Goal: Information Seeking & Learning: Learn about a topic

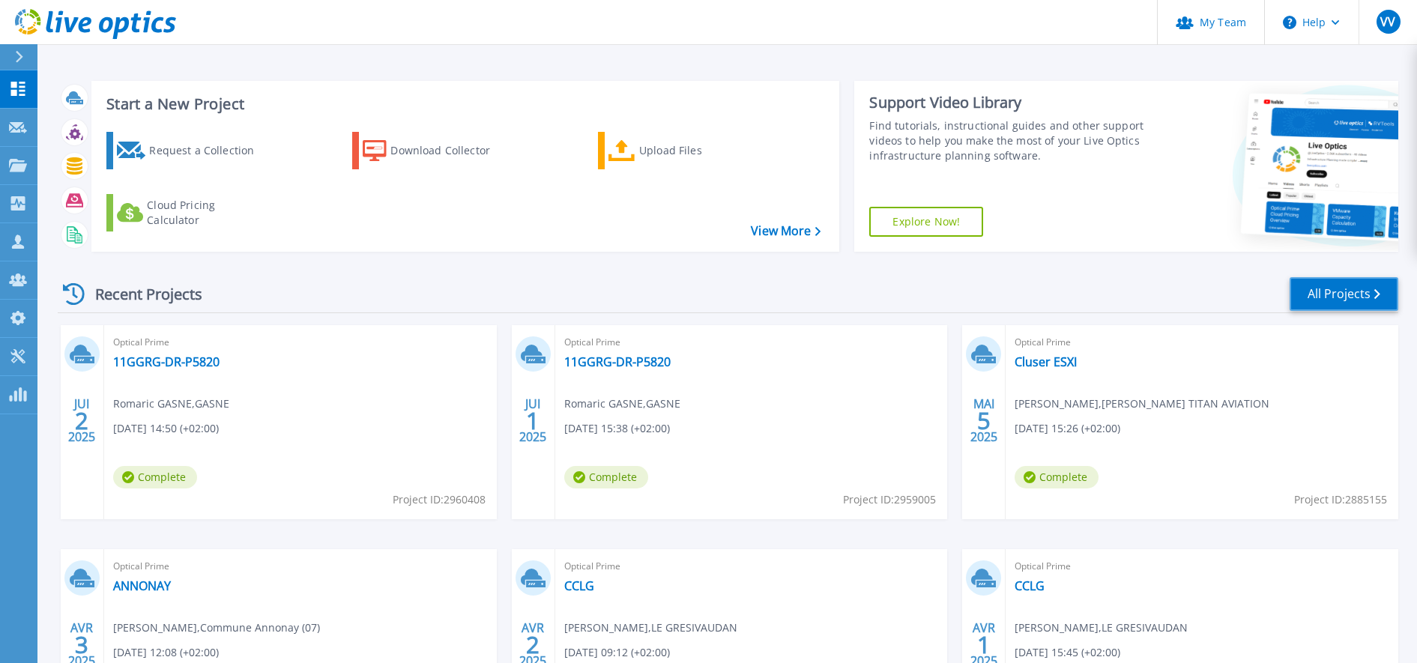
click at [1335, 294] on link "All Projects" at bounding box center [1343, 294] width 109 height 34
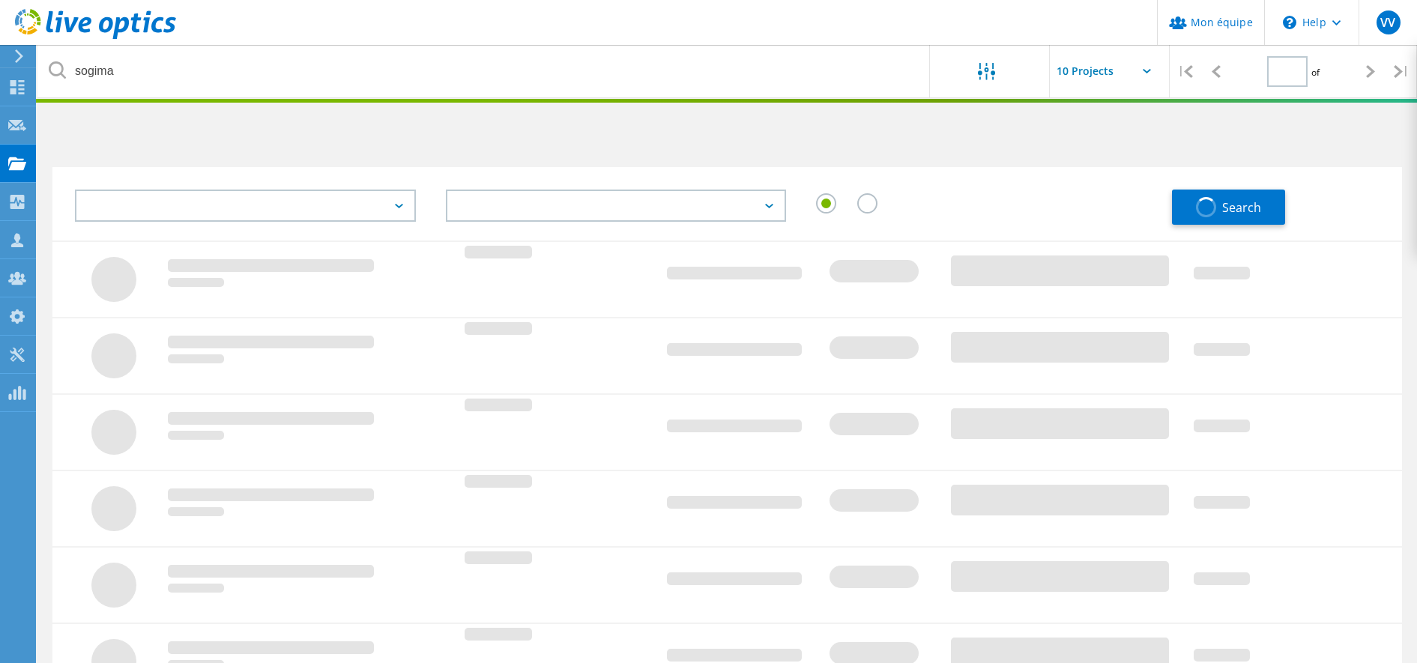
type input "1"
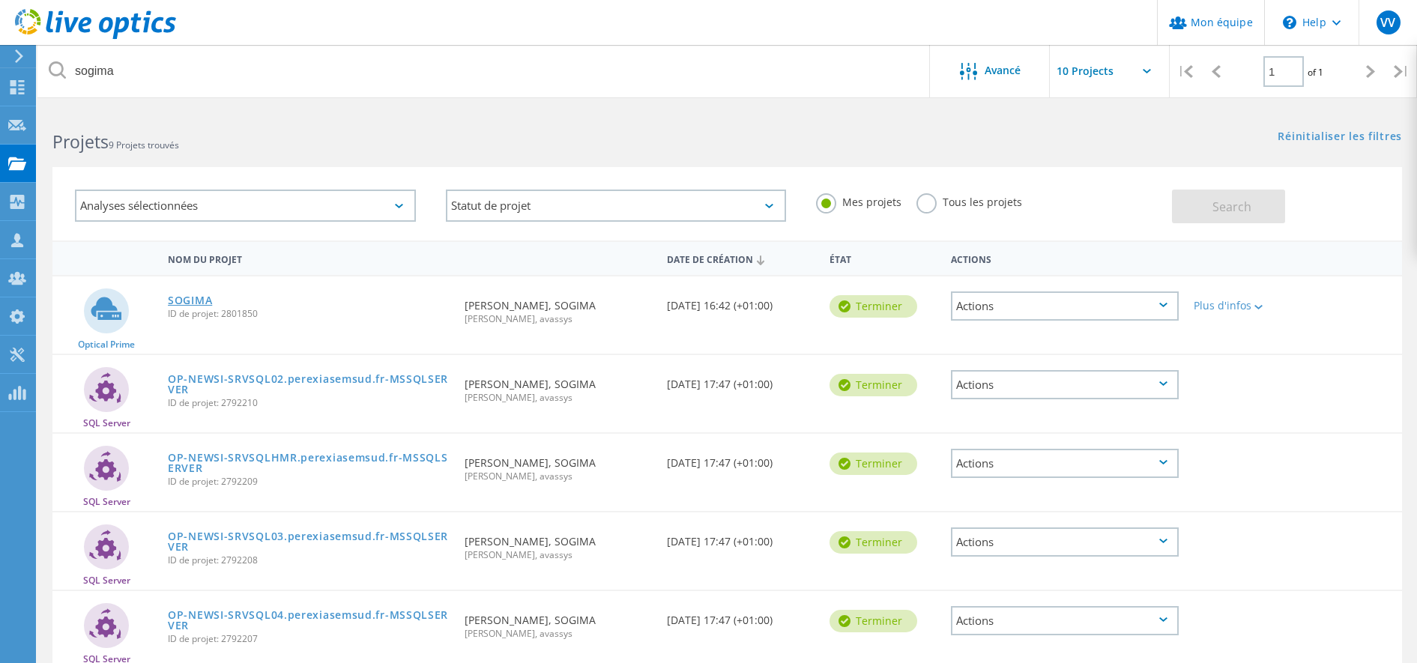
click at [207, 297] on link "SOGIMA" at bounding box center [190, 300] width 44 height 10
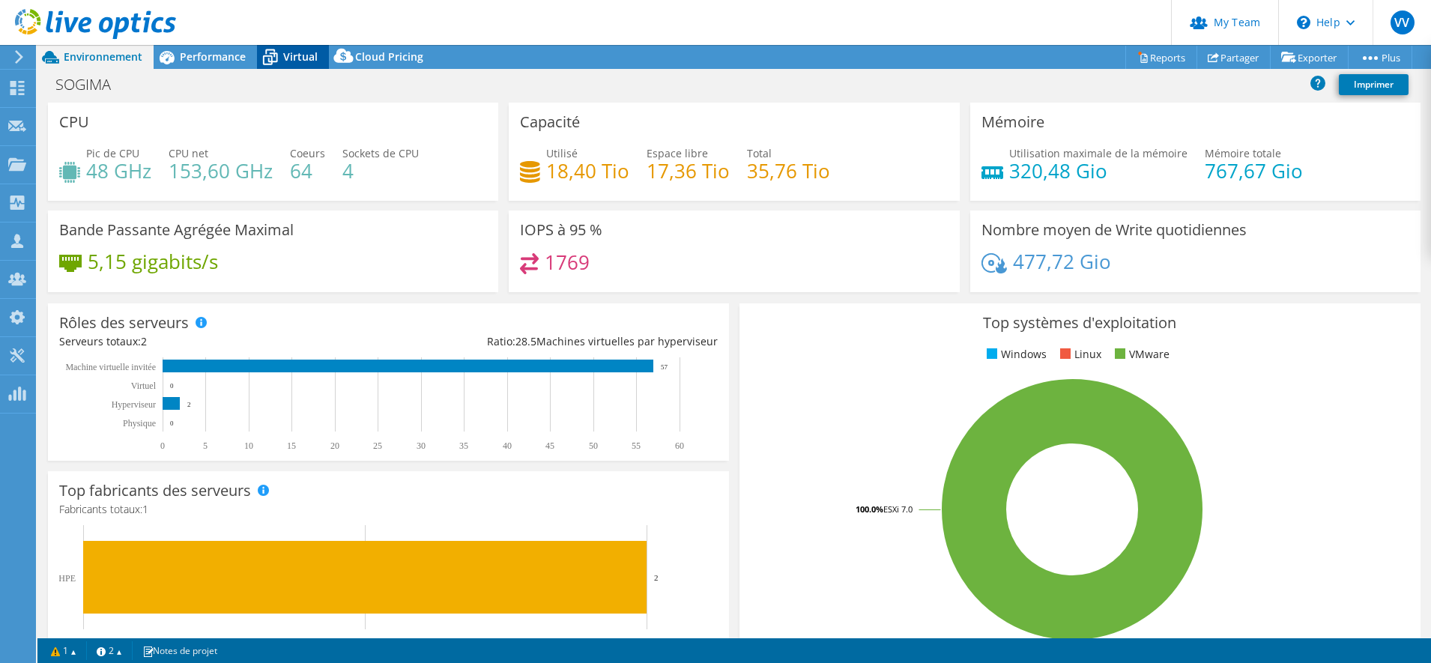
select select "USD"
click at [226, 59] on span "Performance" at bounding box center [213, 56] width 66 height 14
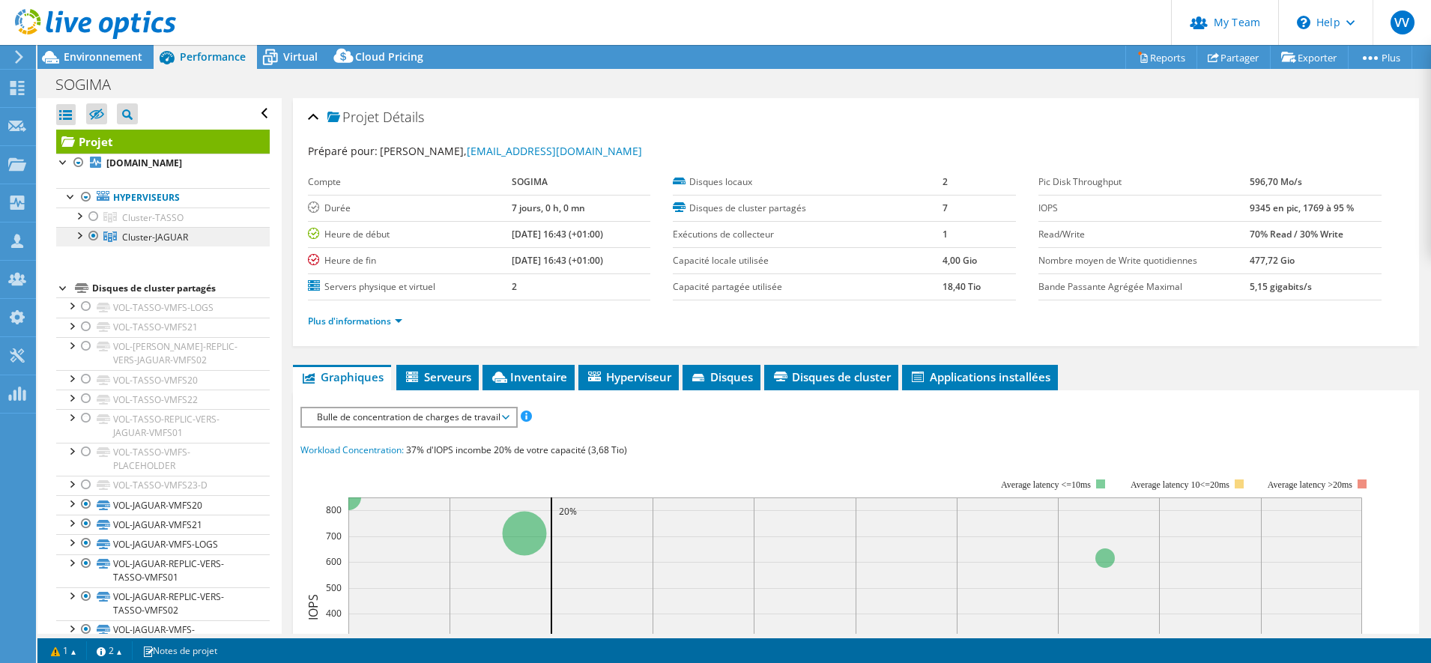
click at [145, 224] on span "Cluster-JAGUAR" at bounding box center [152, 217] width 61 height 13
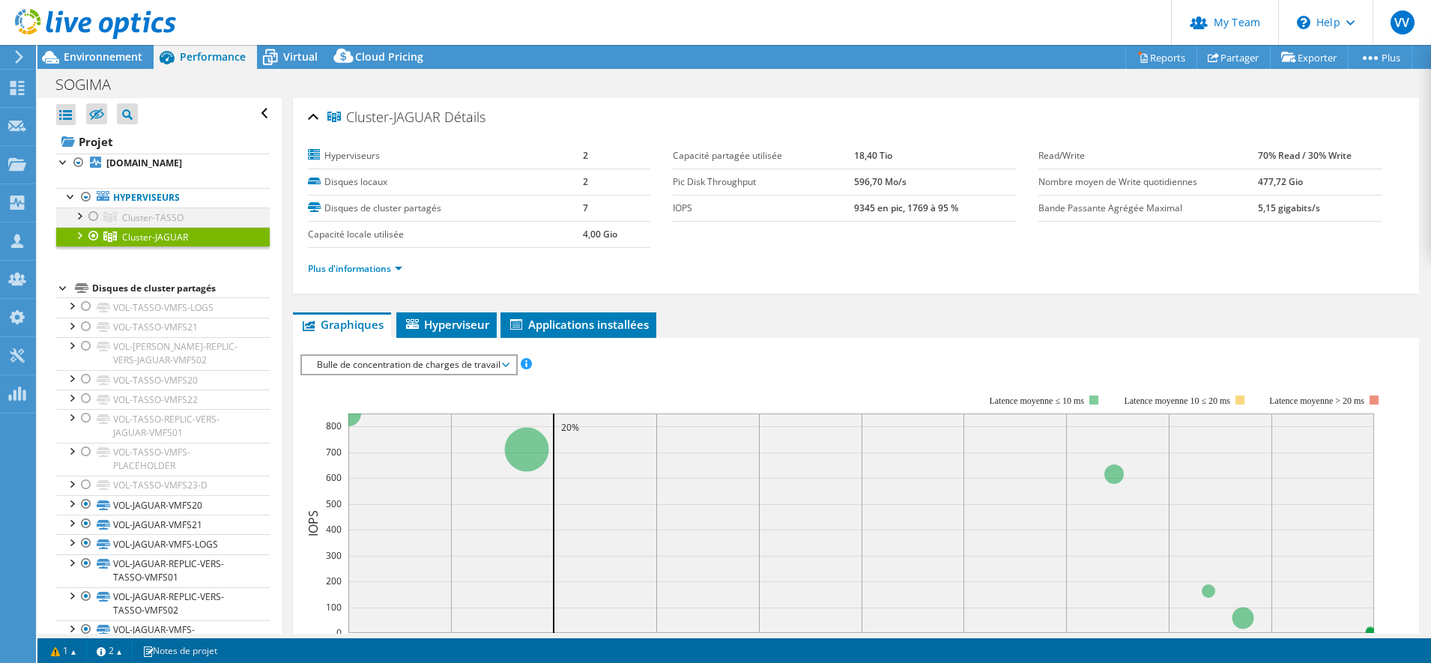
click at [91, 223] on div at bounding box center [93, 217] width 15 height 18
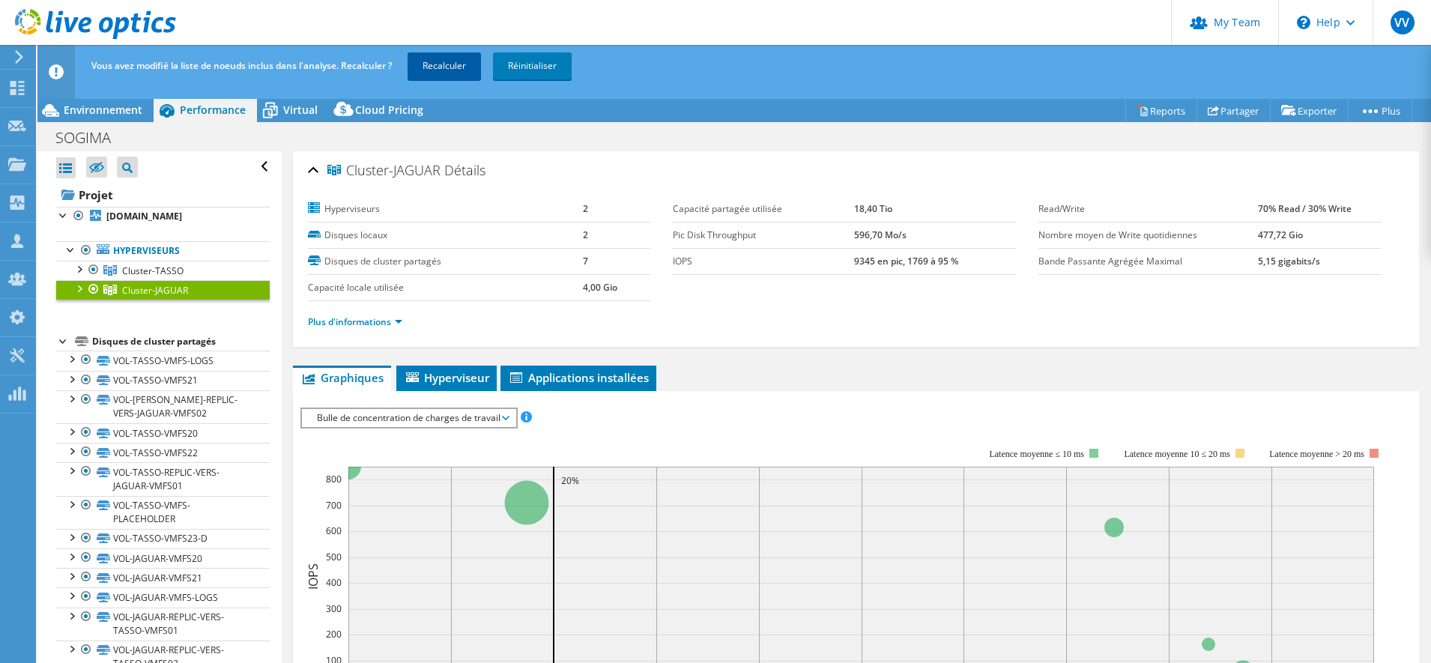
click at [448, 70] on link "Recalculer" at bounding box center [444, 65] width 73 height 27
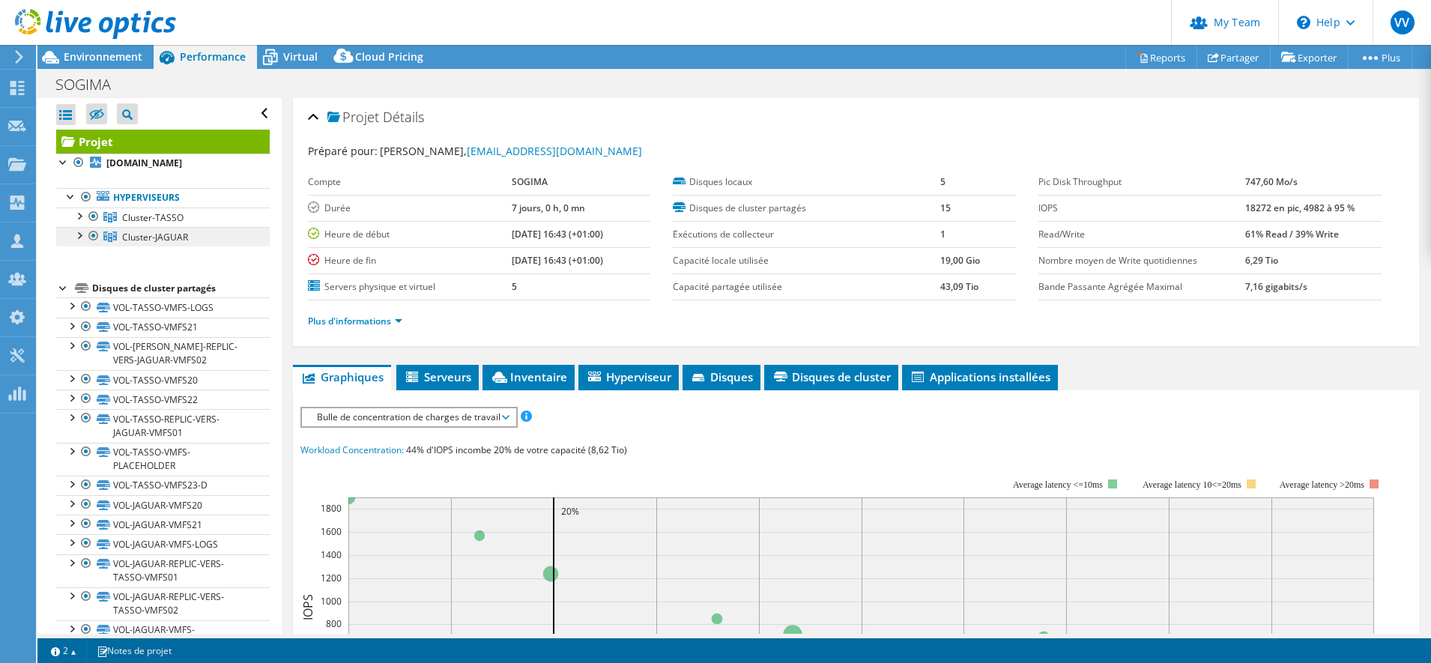
click at [184, 224] on span "Cluster-JAGUAR" at bounding box center [152, 217] width 61 height 13
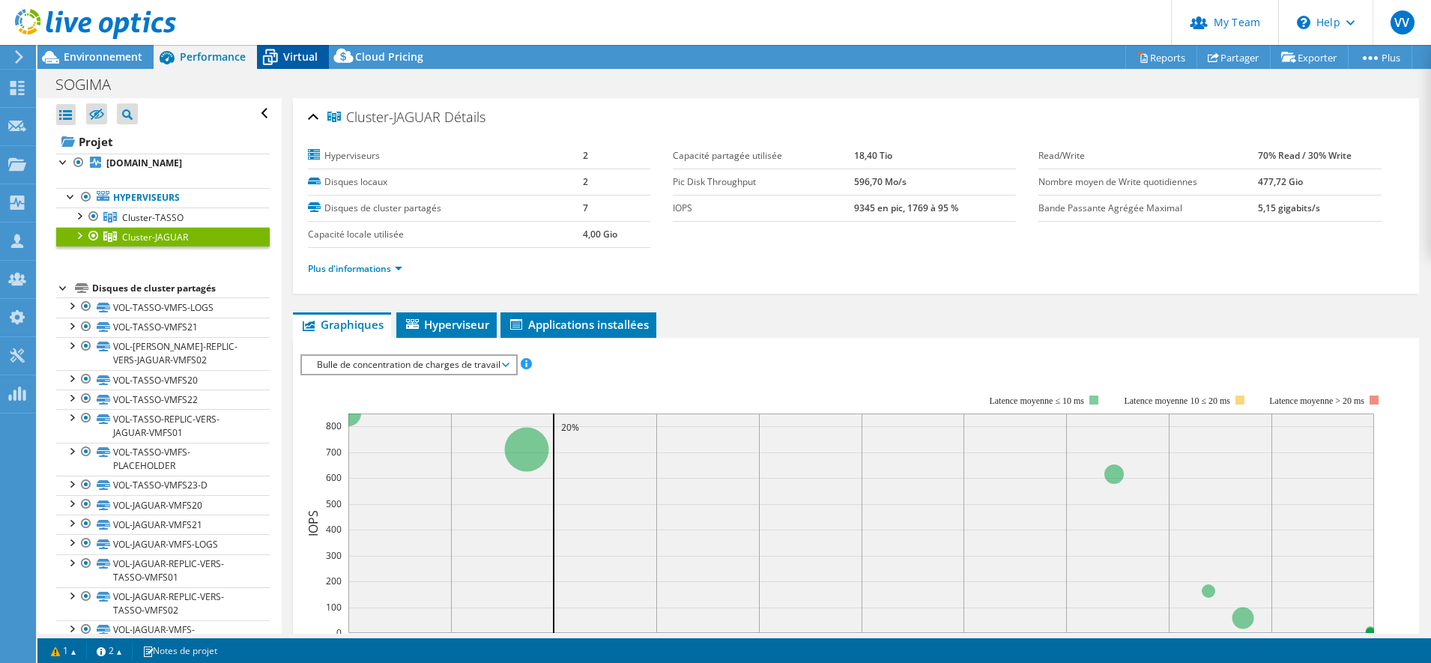
click at [282, 67] on icon at bounding box center [270, 57] width 26 height 26
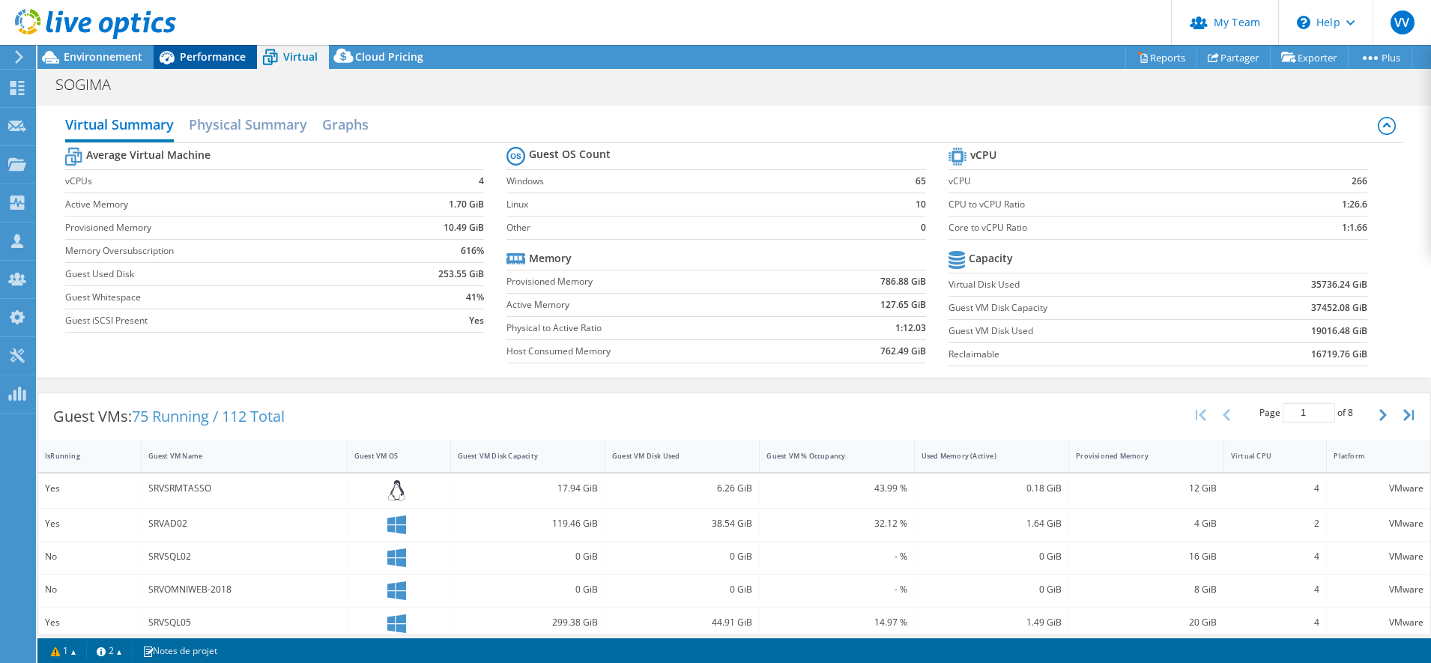
click at [180, 52] on span "Performance" at bounding box center [213, 56] width 66 height 14
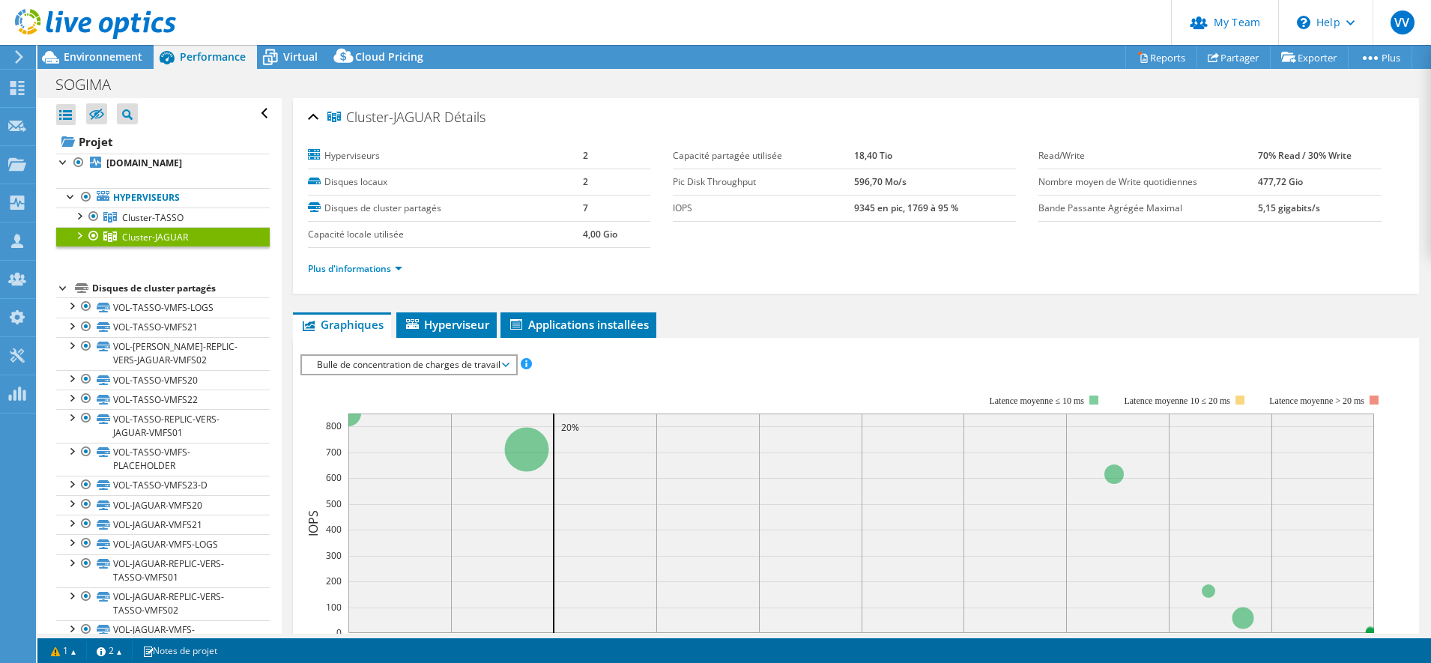
drag, startPoint x: 189, startPoint y: 250, endPoint x: 145, endPoint y: 275, distance: 50.6
click at [145, 262] on ul "Hyperviseurs Cluster-TASSO [DOMAIN_NAME]" at bounding box center [163, 217] width 214 height 89
click at [438, 366] on span "Bulle de concentration de charges de travail" at bounding box center [408, 365] width 199 height 18
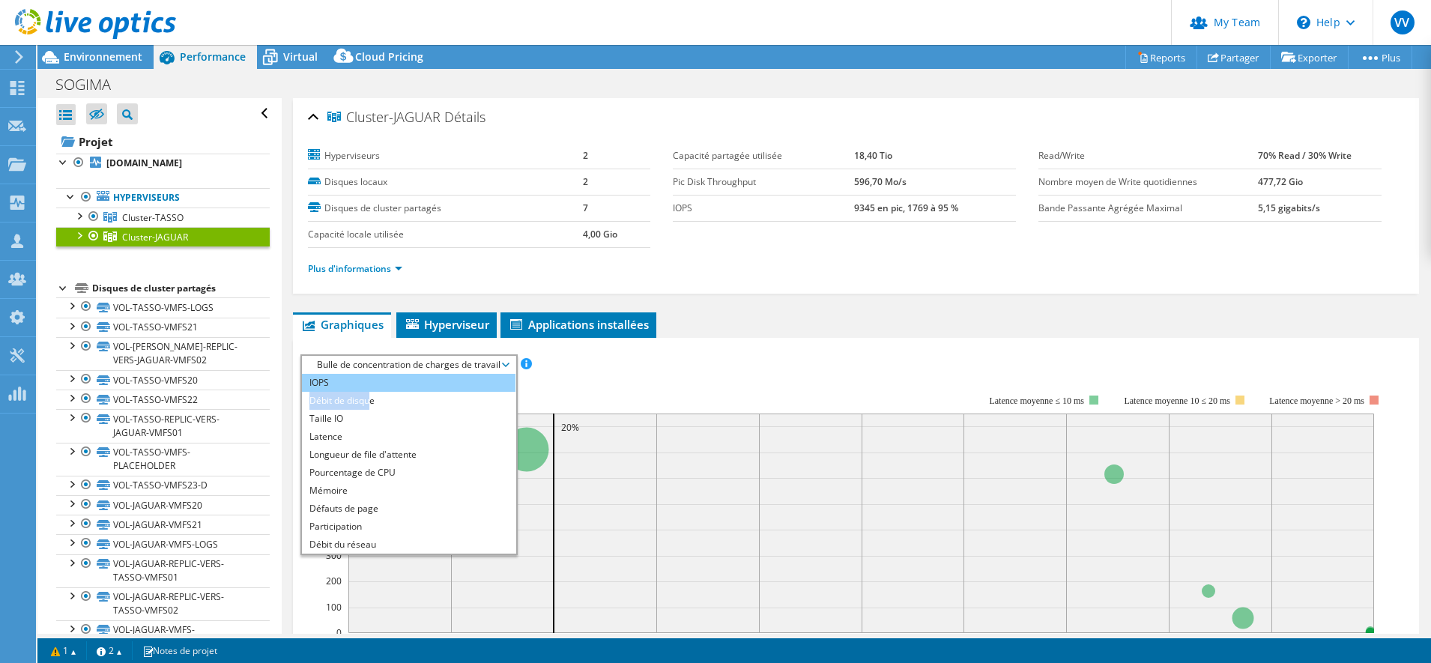
click at [368, 389] on ul "IOPS Débit de disque Taille IO Latence Longueur de file d'attente Pourcentage d…" at bounding box center [409, 464] width 214 height 180
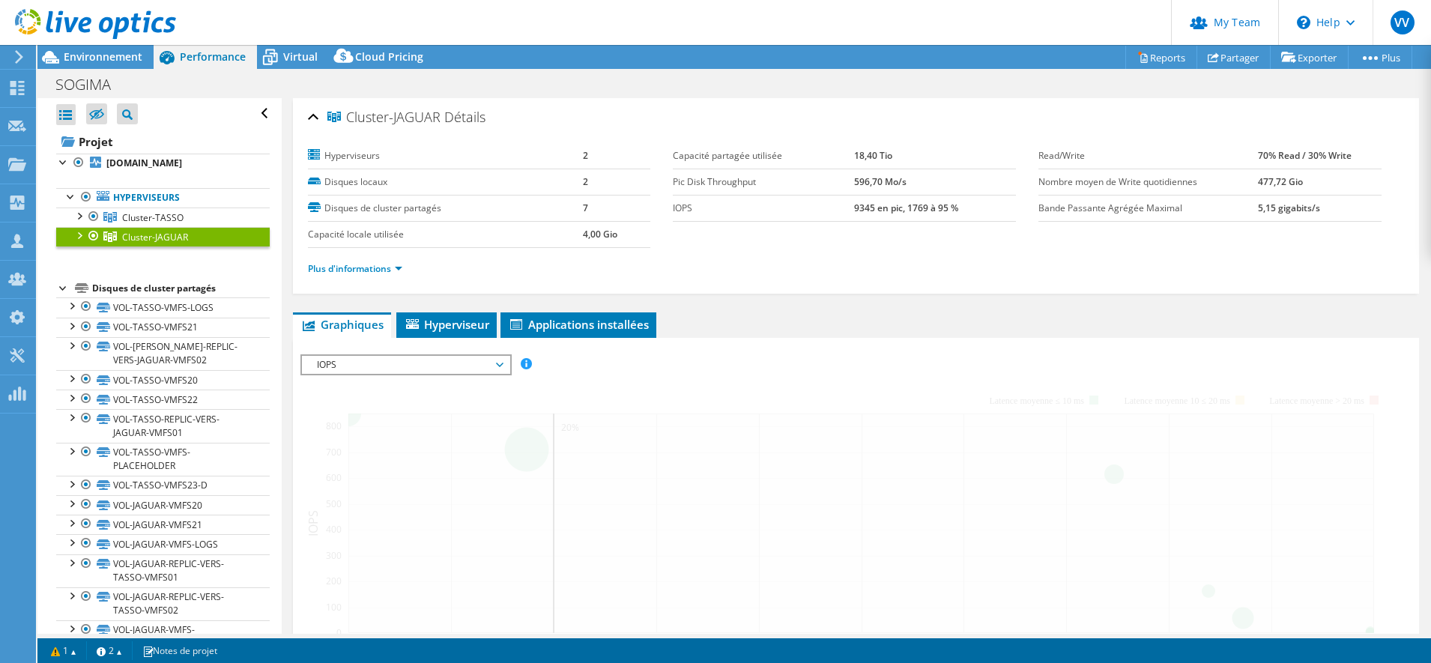
click at [368, 389] on div "IOPS Débit [PERSON_NAME] Taille IO Latence Longueur de file d'attente Pourcenta…" at bounding box center [856, 615] width 1112 height 523
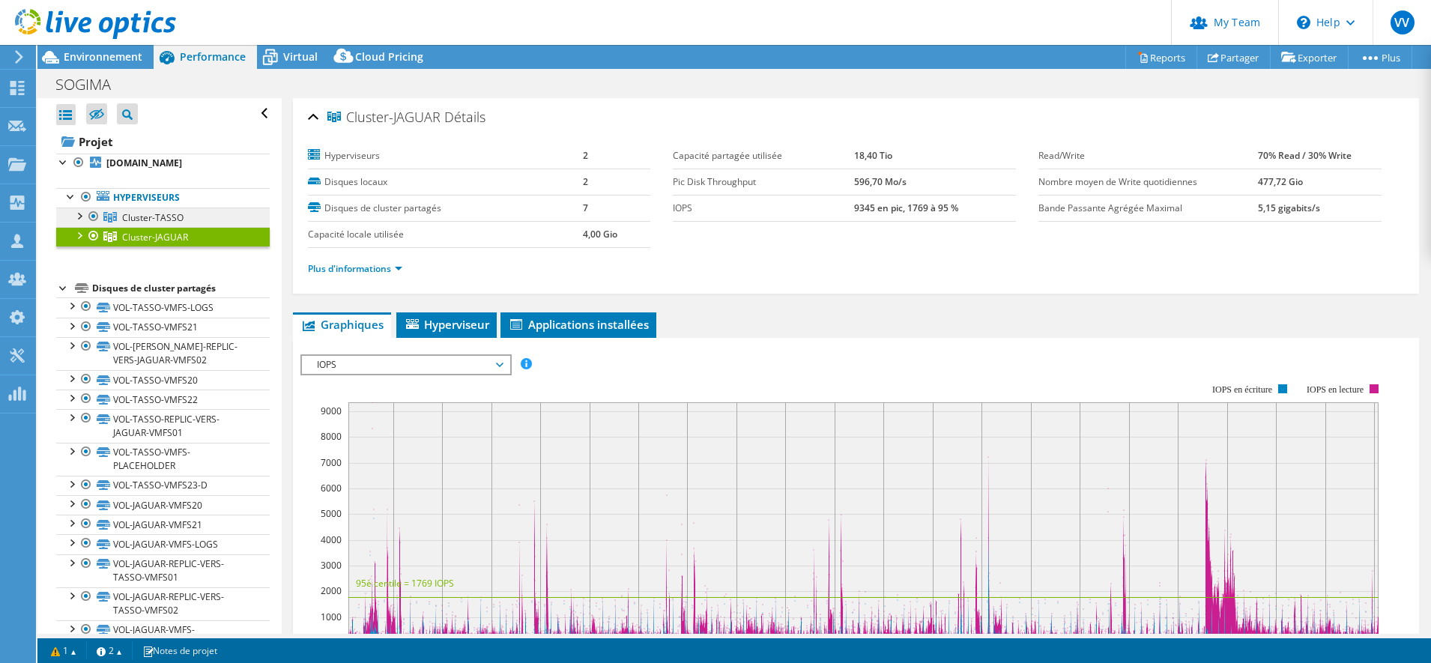
click at [184, 227] on link "Cluster-TASSO" at bounding box center [163, 217] width 214 height 19
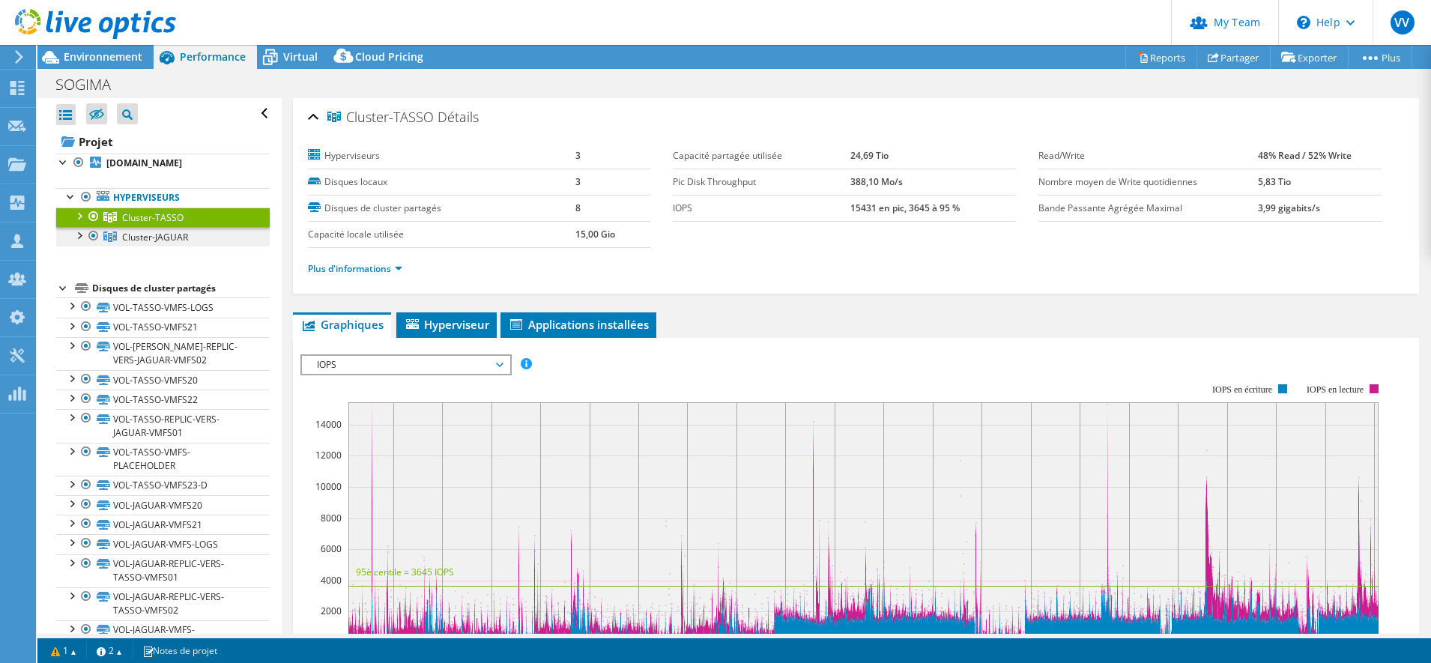
click at [162, 224] on span "Cluster-JAGUAR" at bounding box center [152, 217] width 61 height 13
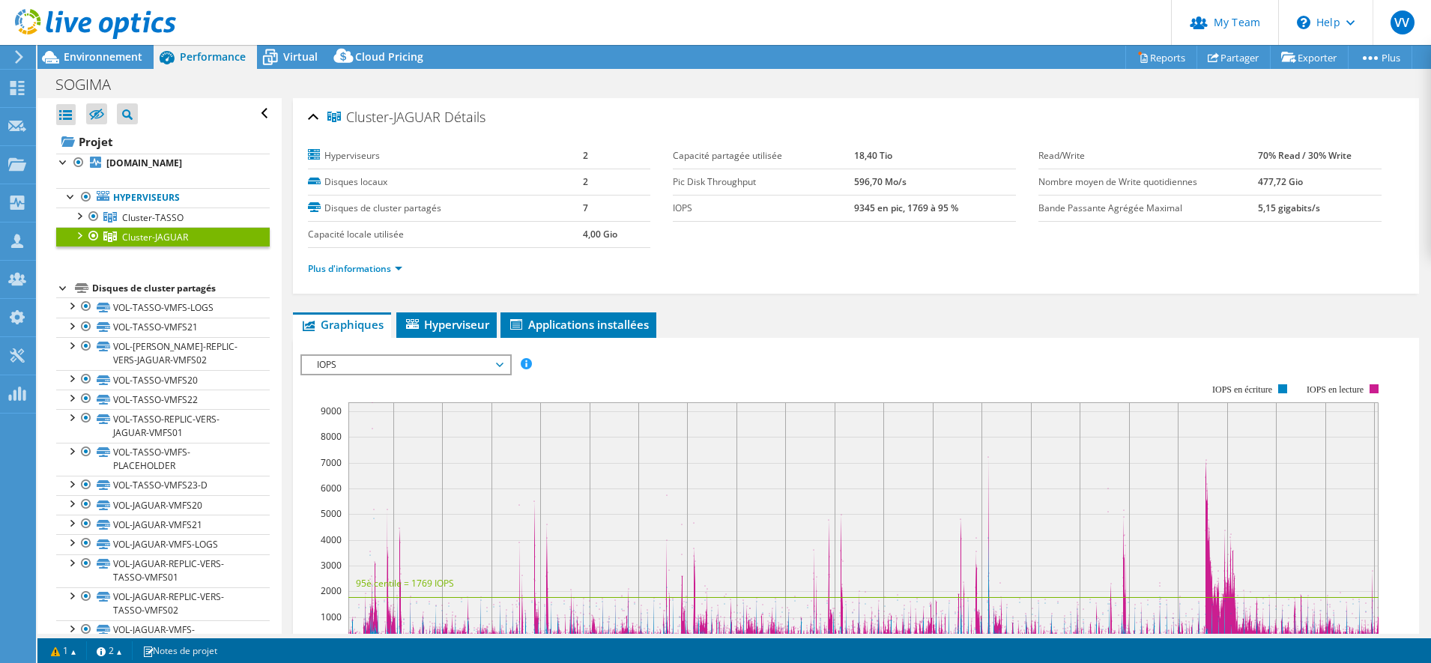
click at [112, 49] on div at bounding box center [88, 25] width 176 height 50
click at [115, 61] on span "Environnement" at bounding box center [103, 56] width 79 height 14
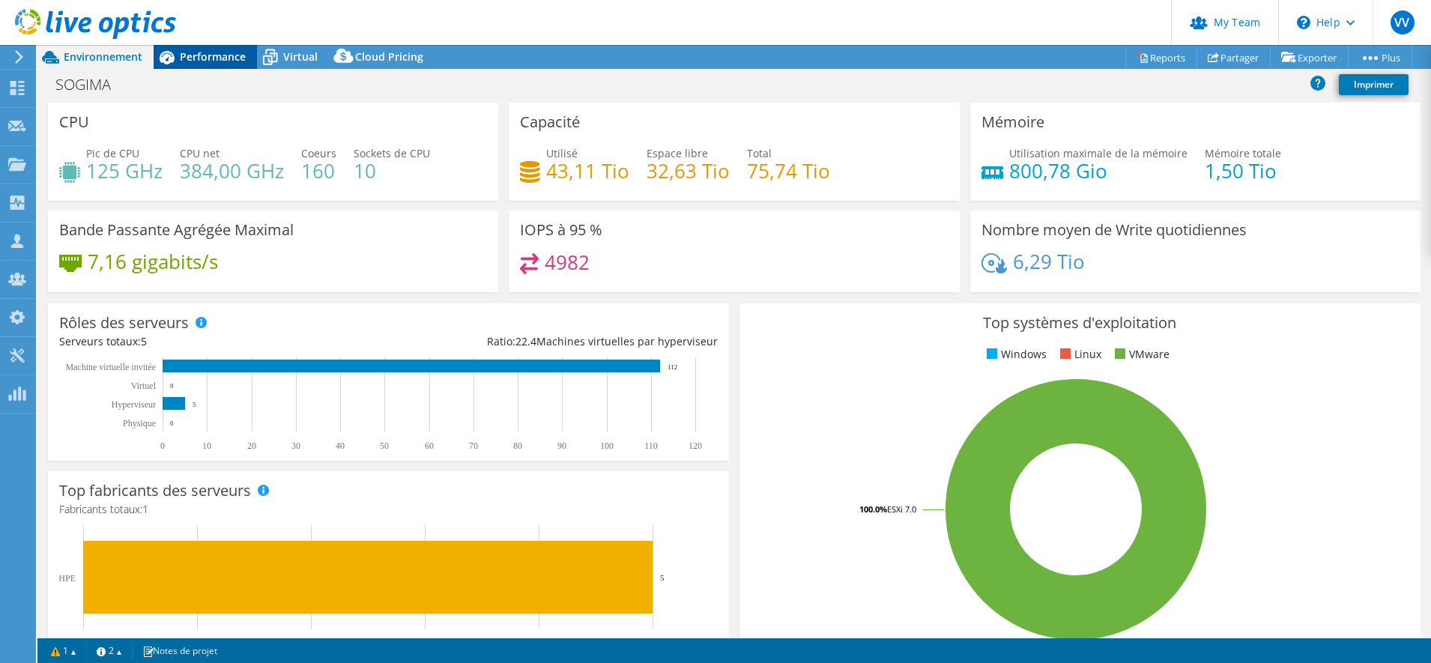
click at [211, 53] on span "Performance" at bounding box center [213, 56] width 66 height 14
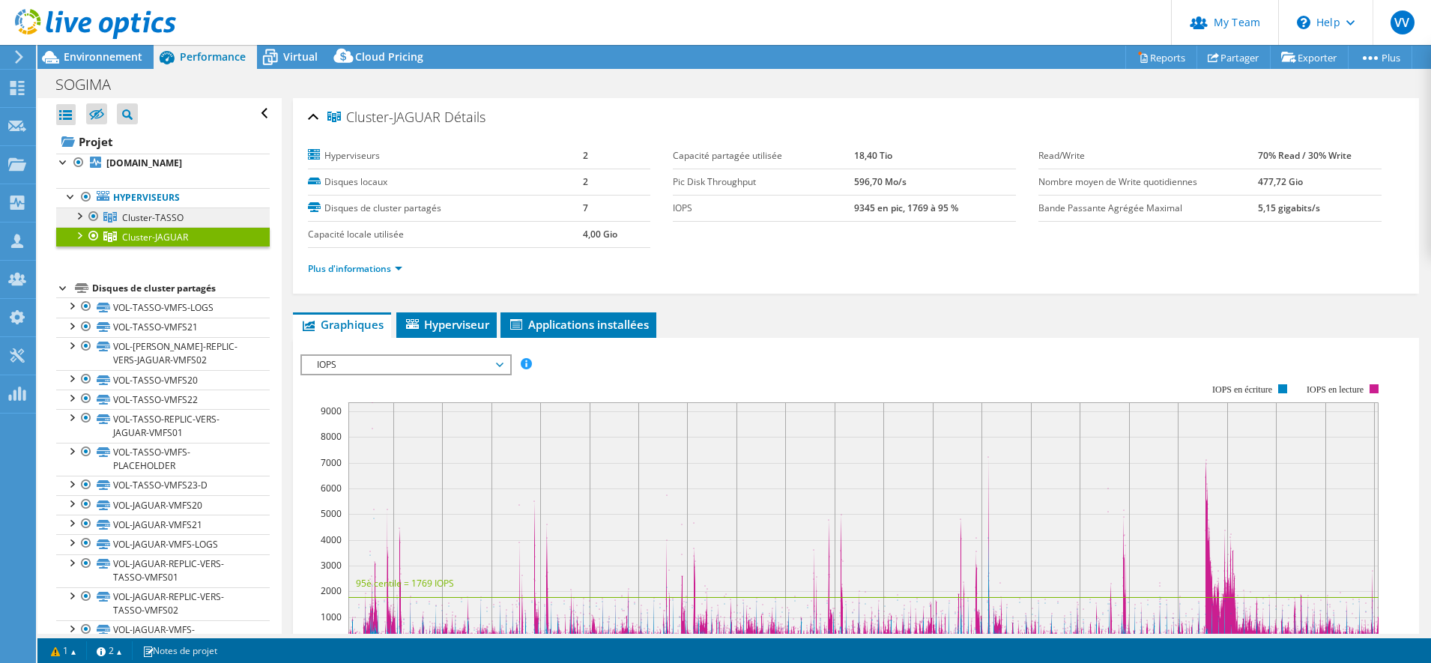
click at [154, 224] on span "Cluster-TASSO" at bounding box center [152, 217] width 61 height 13
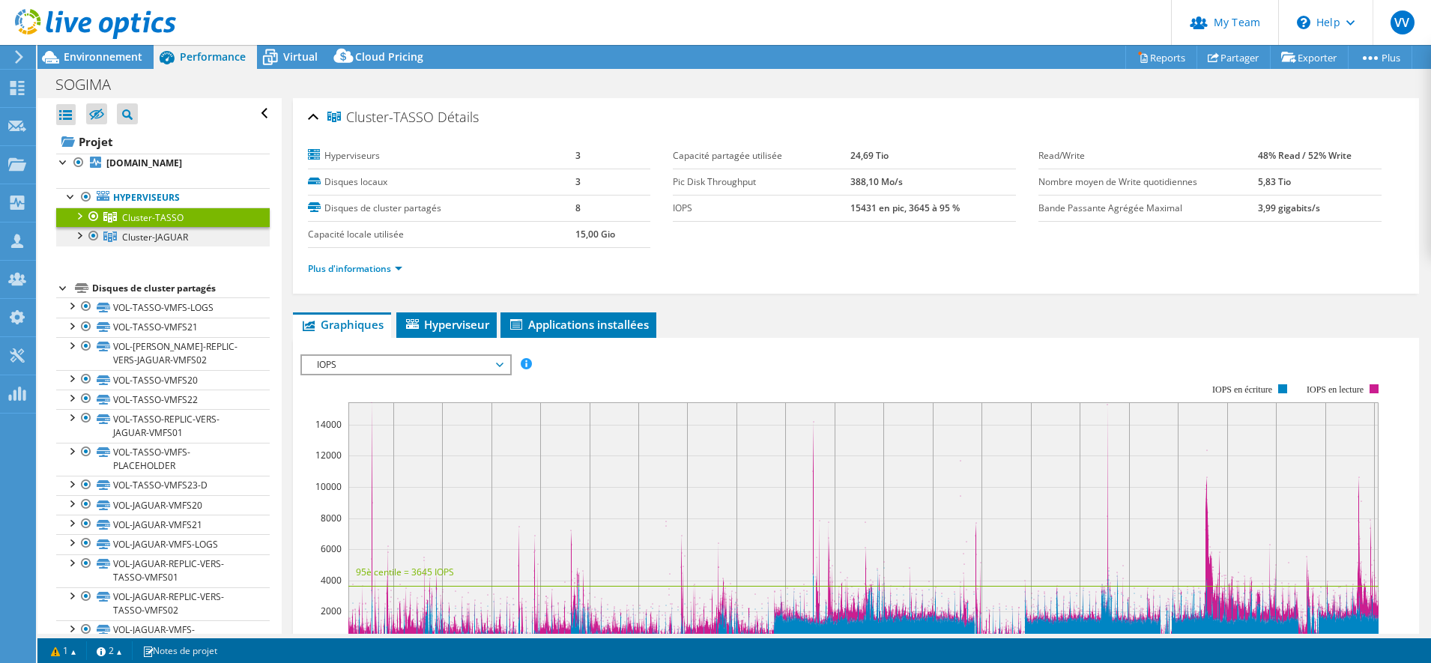
click at [135, 224] on span "Cluster-JAGUAR" at bounding box center [152, 217] width 61 height 13
